Goal: Obtain resource: Download file/media

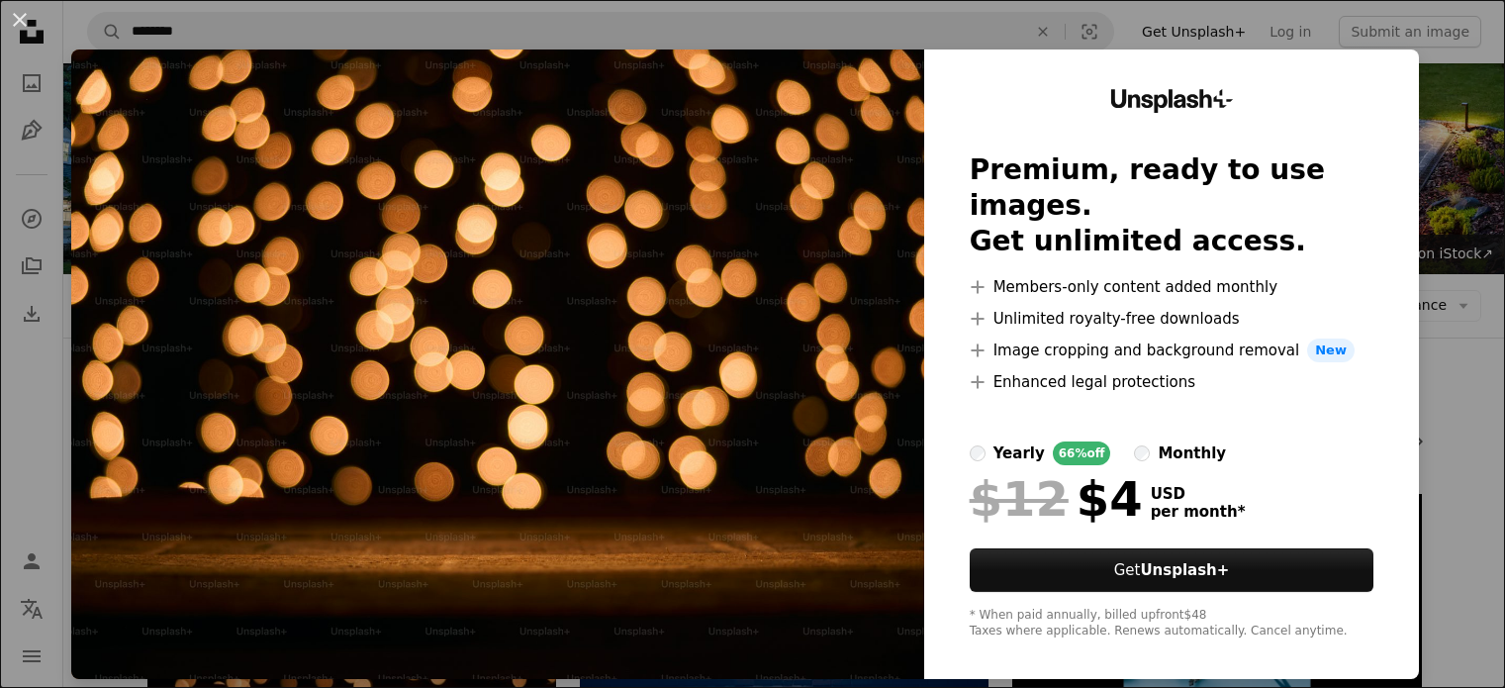
scroll to position [297, 0]
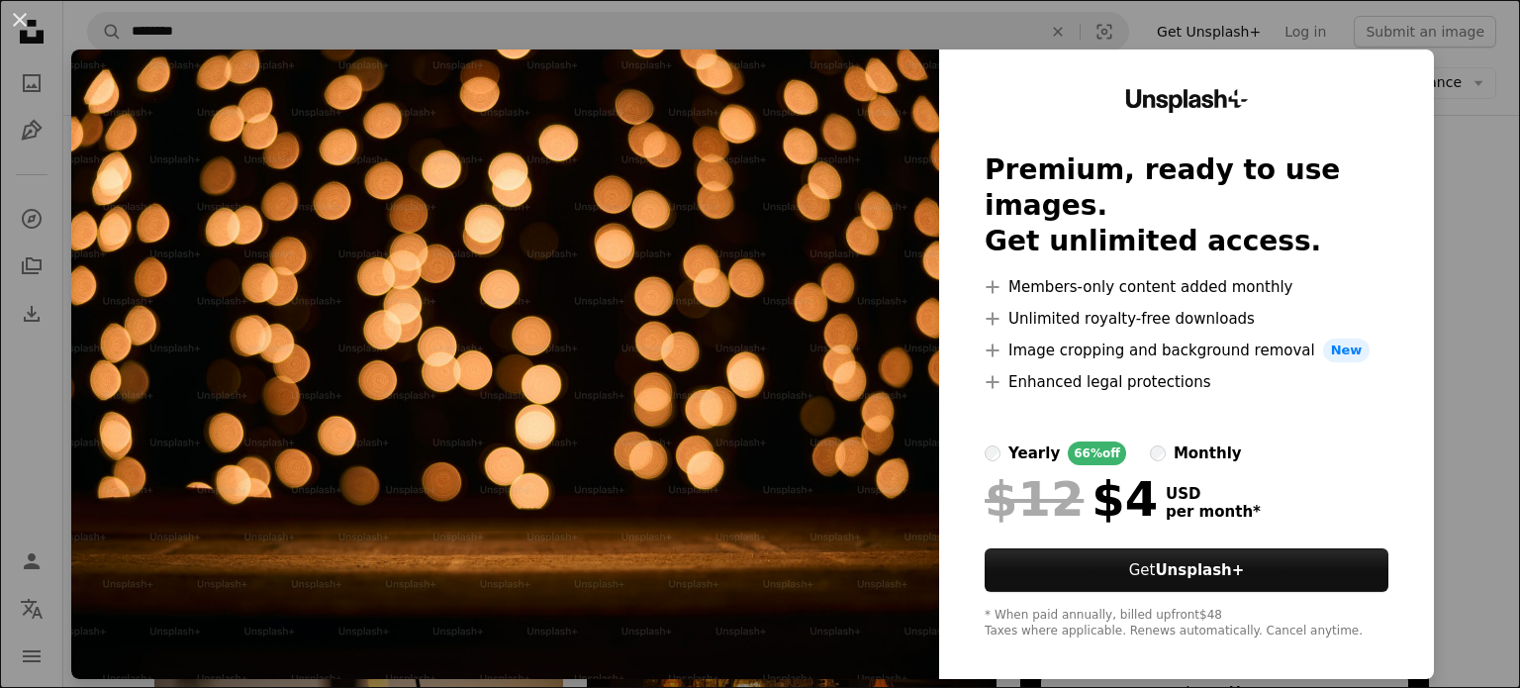
click at [843, 200] on img at bounding box center [505, 363] width 868 height 629
click at [1449, 104] on div "An X shape Unsplash+ Premium, ready to use images. Get unlimited access. A plus…" at bounding box center [760, 344] width 1520 height 688
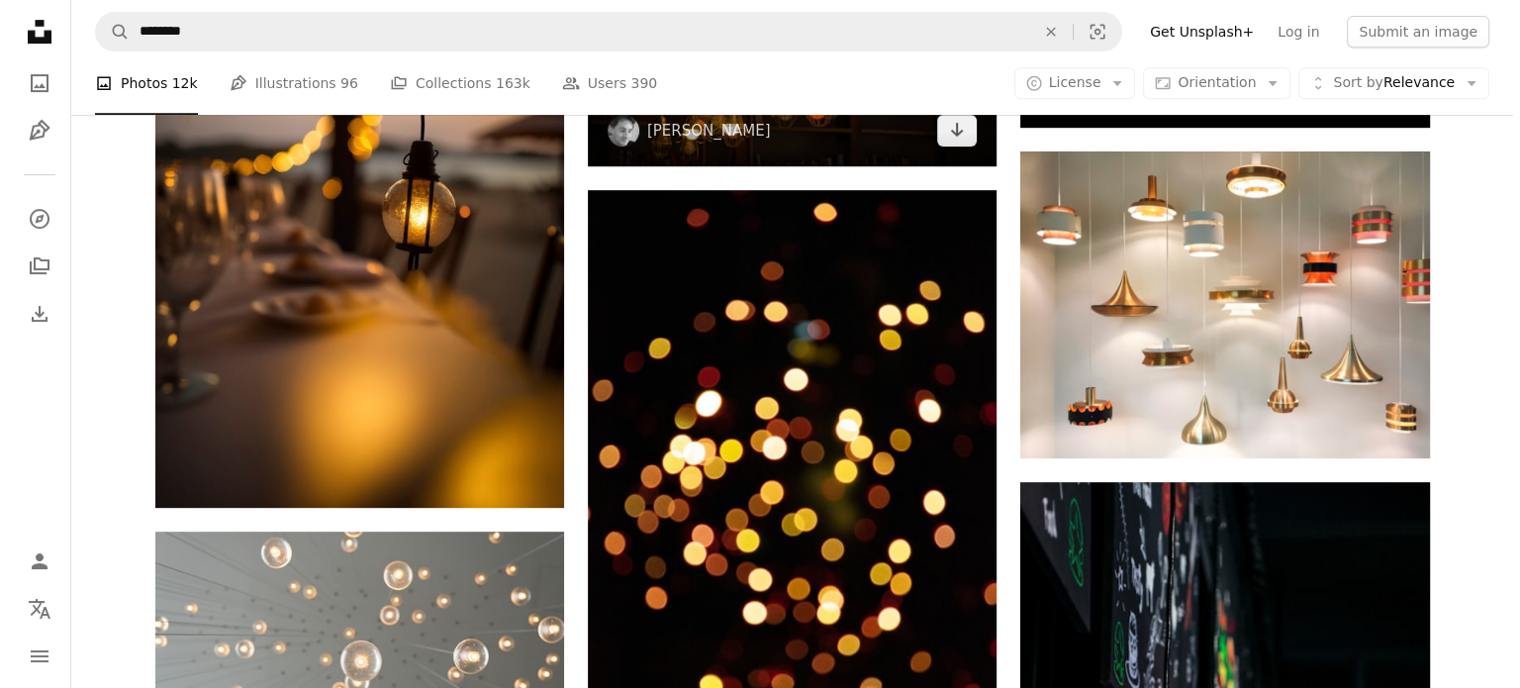
scroll to position [891, 0]
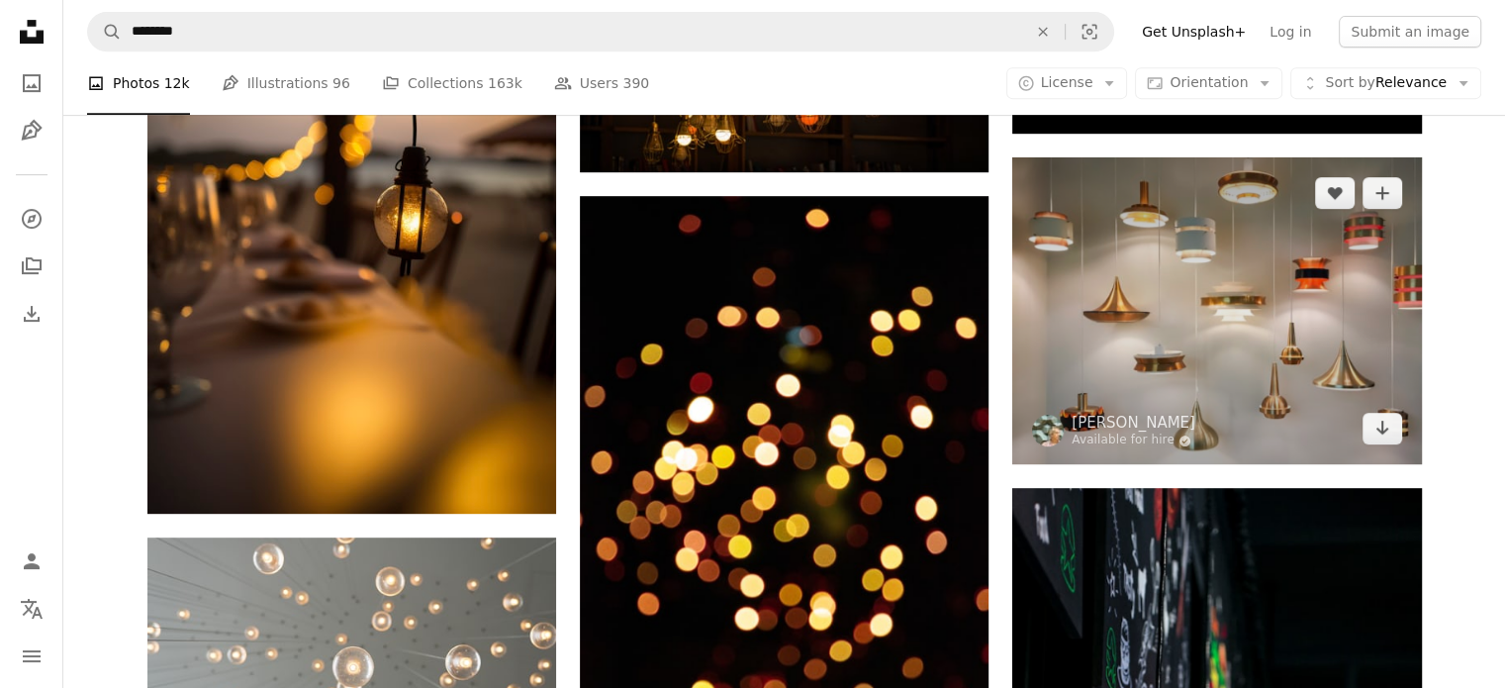
click at [1103, 355] on img at bounding box center [1216, 310] width 409 height 307
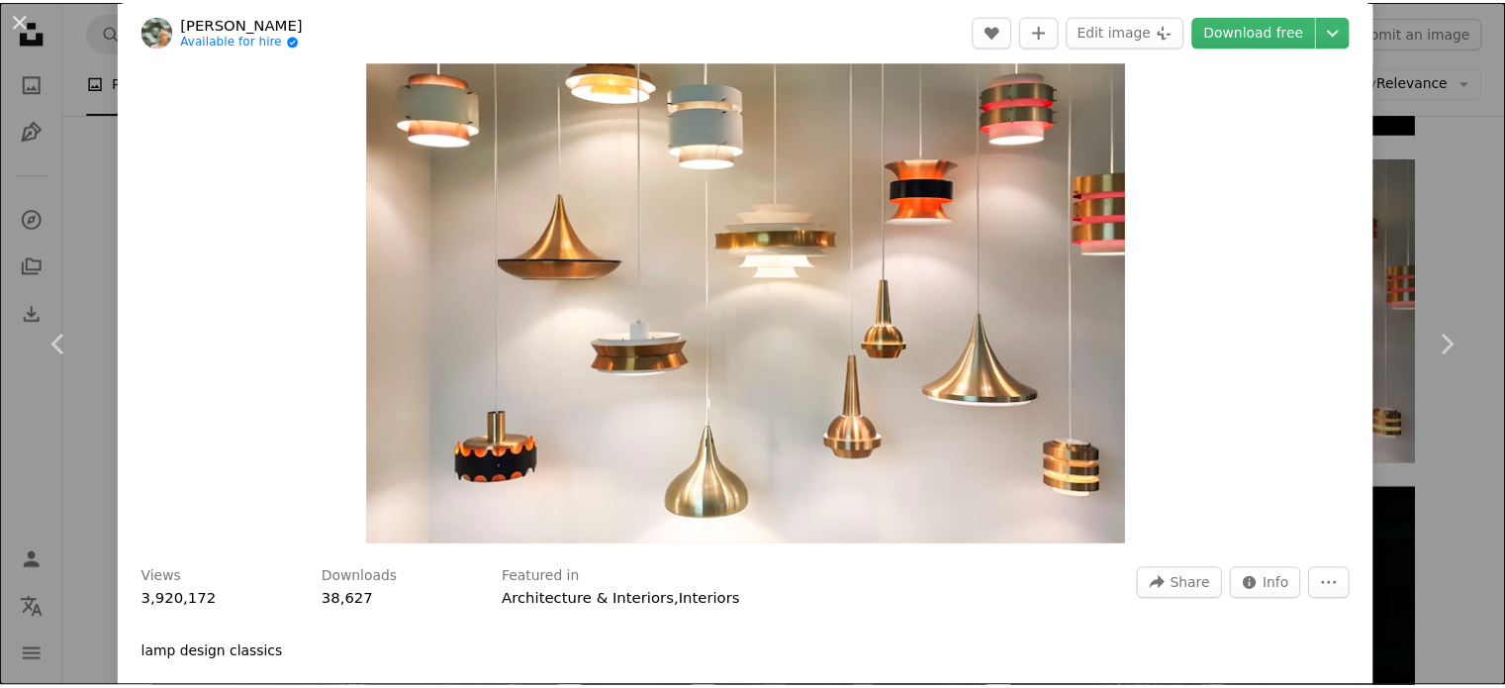
scroll to position [99, 0]
